Goal: Task Accomplishment & Management: Use online tool/utility

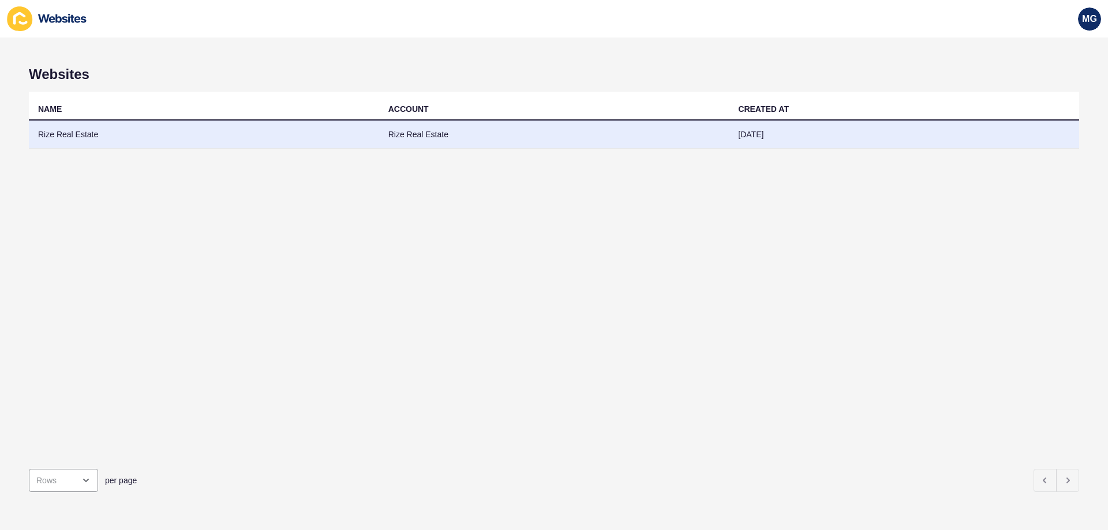
click at [58, 139] on td "Rize Real Estate" at bounding box center [204, 135] width 350 height 28
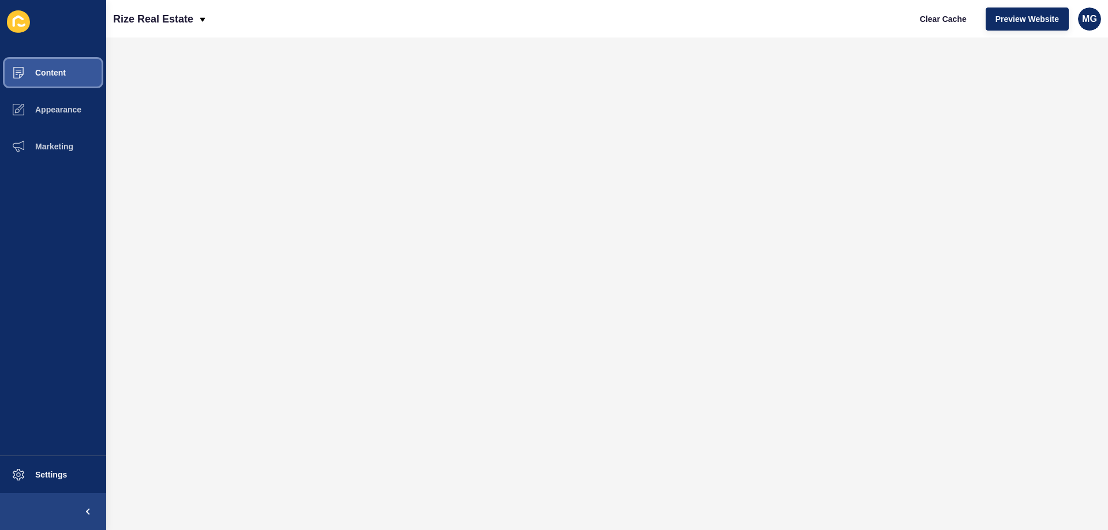
click at [38, 68] on span "Content" at bounding box center [32, 72] width 68 height 9
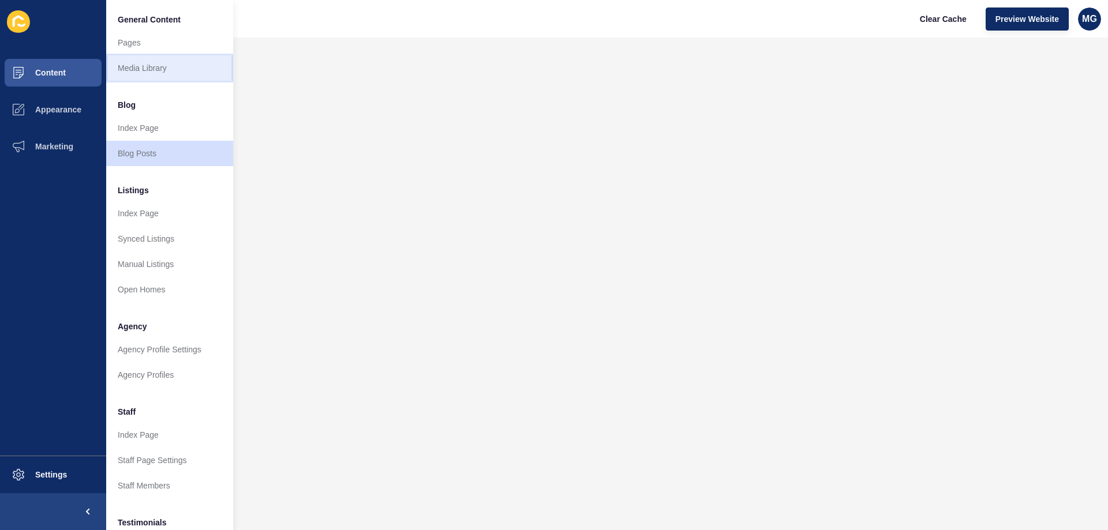
click at [161, 73] on link "Media Library" at bounding box center [169, 67] width 127 height 25
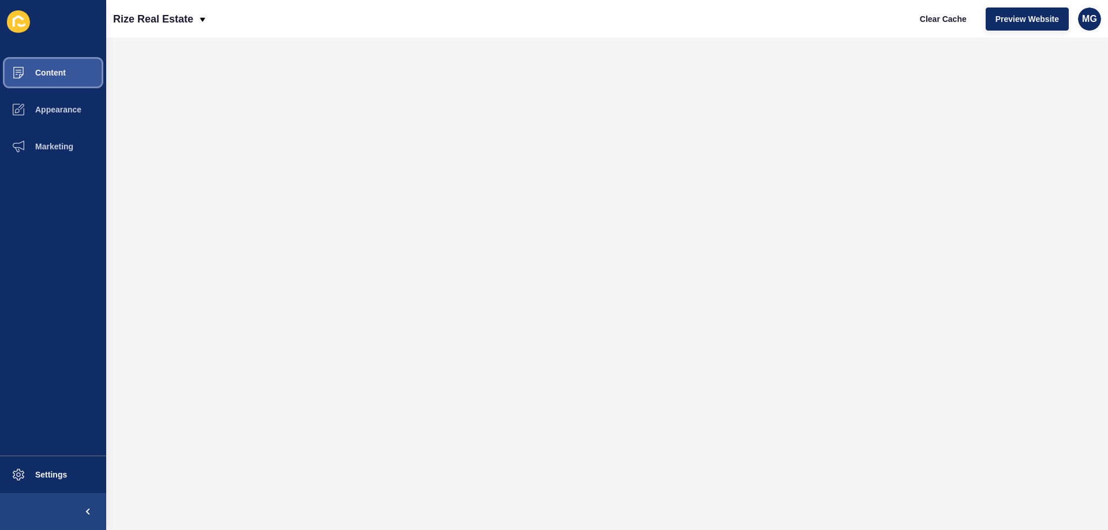
click at [64, 78] on button "Content" at bounding box center [53, 72] width 106 height 37
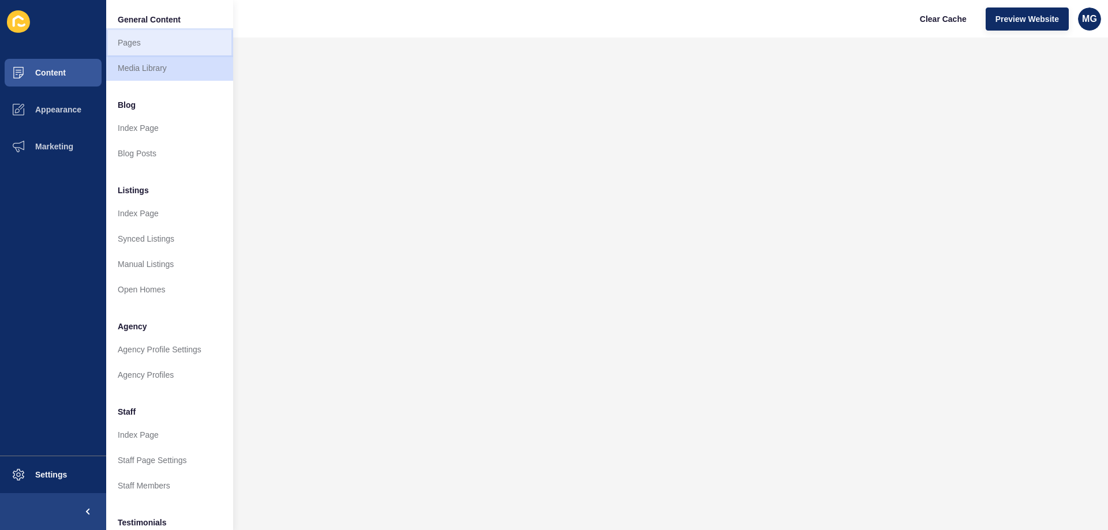
click at [156, 43] on link "Pages" at bounding box center [169, 42] width 127 height 25
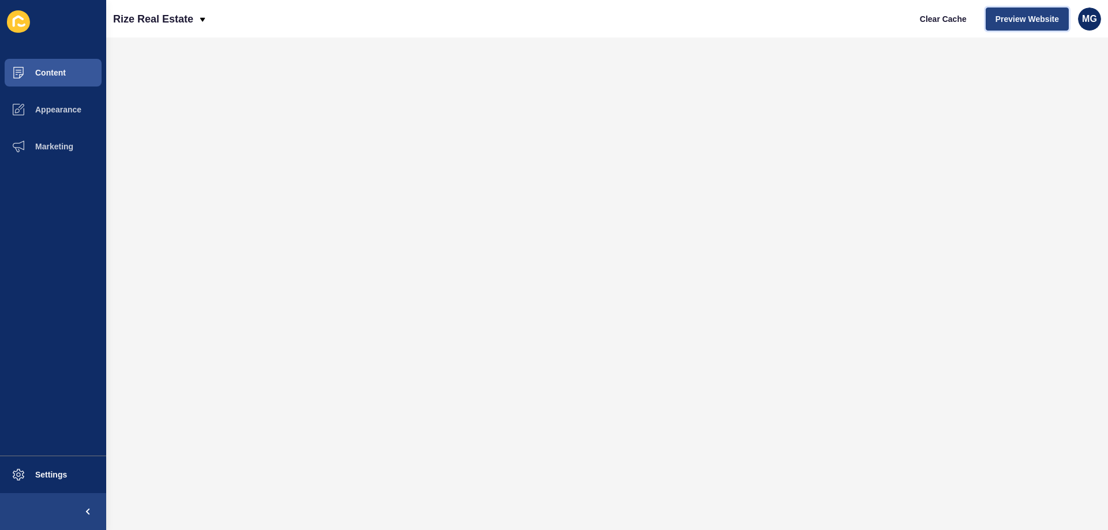
click at [1013, 20] on span "Preview Website" at bounding box center [1026, 19] width 63 height 12
click at [938, 18] on span "Clear Cache" at bounding box center [943, 19] width 47 height 12
click at [1012, 14] on span "Preview Website" at bounding box center [1026, 19] width 63 height 12
click at [930, 23] on span "Clear Cache" at bounding box center [943, 19] width 47 height 12
click at [1012, 17] on span "Preview Website" at bounding box center [1026, 19] width 63 height 12
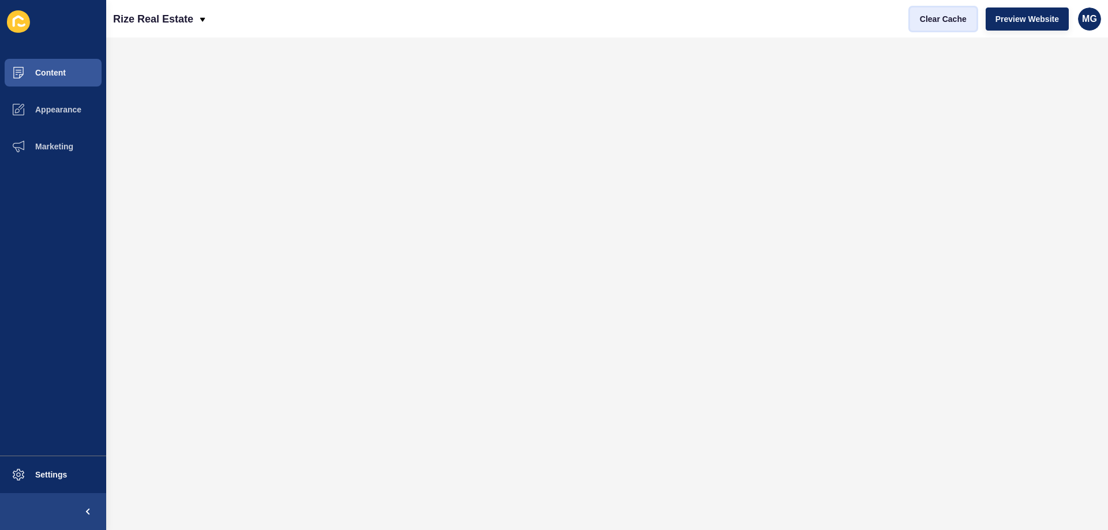
click at [935, 29] on button "Clear Cache" at bounding box center [943, 19] width 66 height 23
click at [946, 13] on span "Clear Cache" at bounding box center [943, 19] width 47 height 12
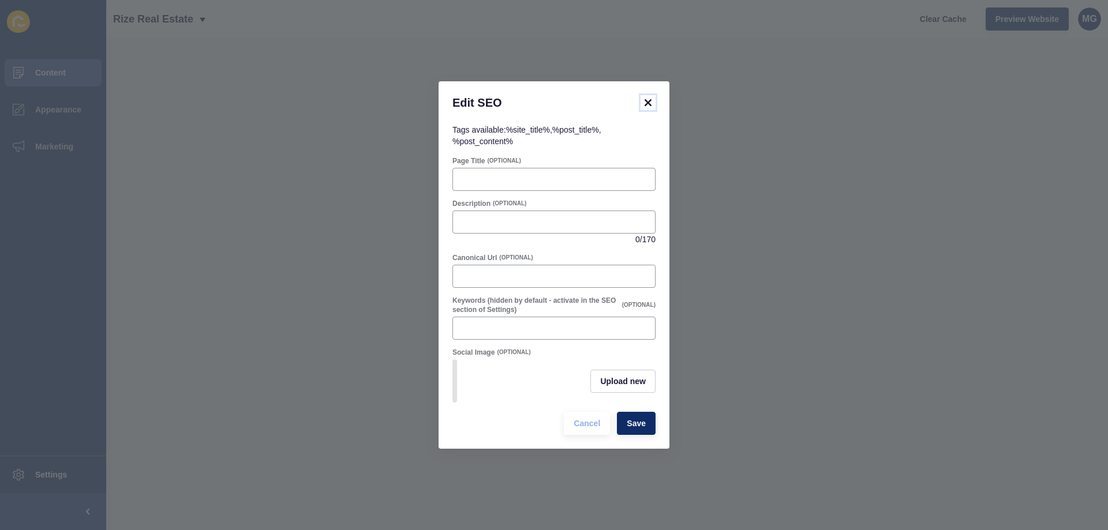
click at [648, 96] on icon at bounding box center [648, 103] width 14 height 14
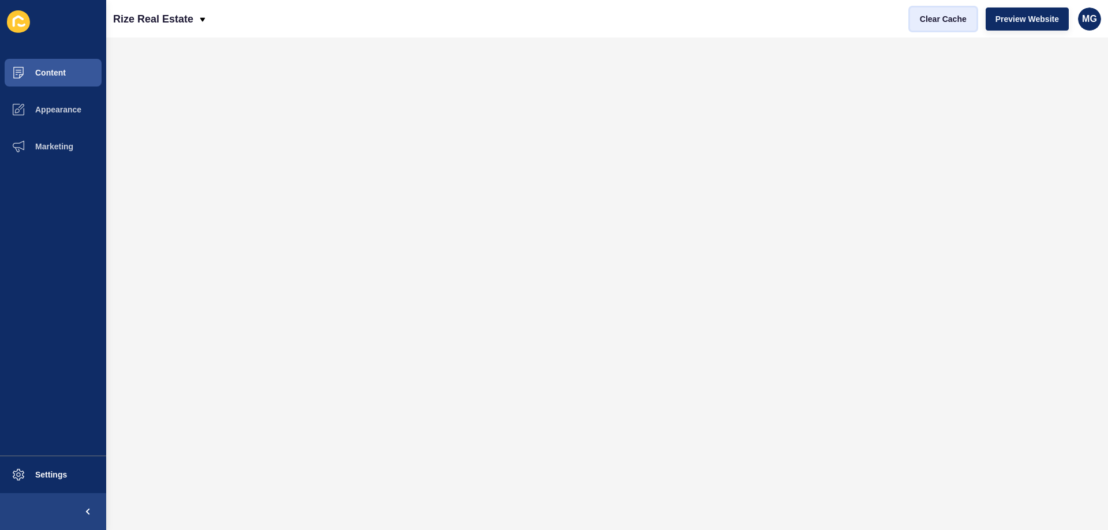
click at [938, 20] on span "Clear Cache" at bounding box center [943, 19] width 47 height 12
click at [920, 18] on span "Clear Cache" at bounding box center [943, 19] width 47 height 12
